Goal: Check status: Check status

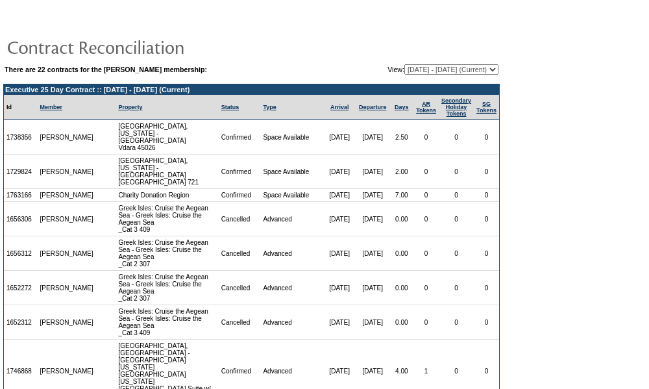
click at [462, 73] on select "[DATE] - [DATE] [DATE] - [DATE] [DATE] - [DATE] [DATE] - [DATE] [DATE] - [DATE]…" at bounding box center [451, 69] width 94 height 10
select select "123649"
click at [404, 64] on select "[DATE] - [DATE] [DATE] - [DATE] [DATE] - [DATE] [DATE] - [DATE] [DATE] - [DATE]…" at bounding box center [451, 69] width 94 height 10
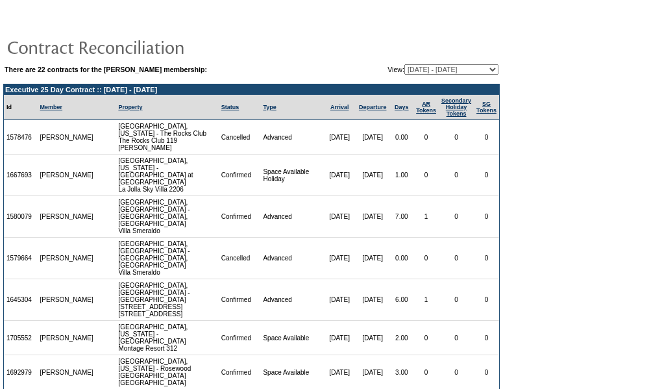
click at [458, 73] on select "[DATE] - [DATE] [DATE] - [DATE] [DATE] - [DATE] [DATE] - [DATE] [DATE] - [DATE]…" at bounding box center [451, 69] width 94 height 10
select select "129307"
click at [404, 64] on select "[DATE] - [DATE] [DATE] - [DATE] [DATE] - [DATE] [DATE] - [DATE] [DATE] - [DATE]…" at bounding box center [451, 69] width 94 height 10
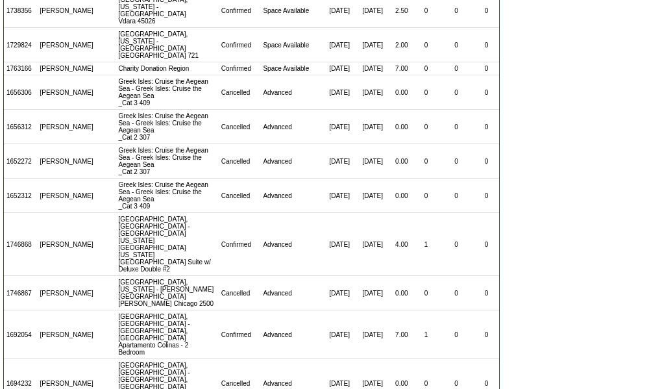
scroll to position [113, 0]
